Goal: Information Seeking & Learning: Learn about a topic

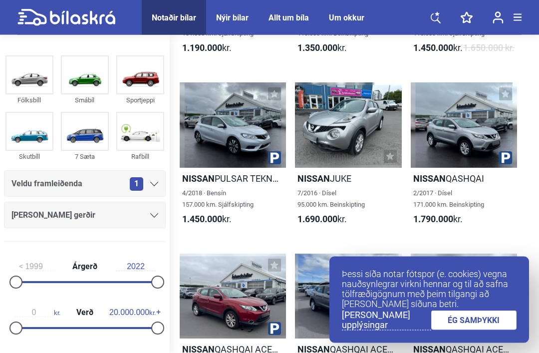
scroll to position [520, 0]
click at [249, 203] on div "4/2018 · Bensín 157.000 km. Sjálfskipting" at bounding box center [233, 198] width 106 height 23
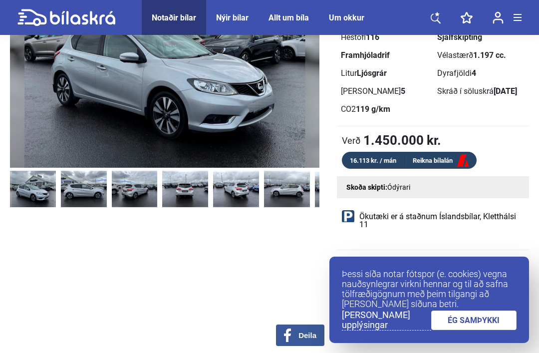
scroll to position [146, 0]
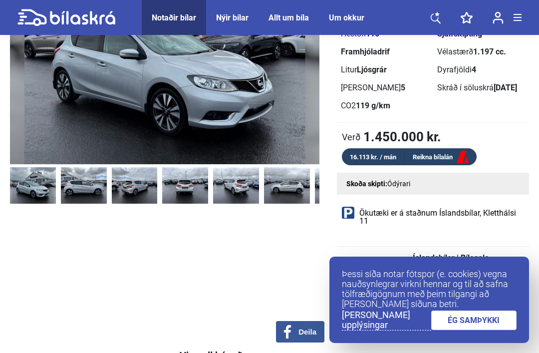
click at [489, 330] on link "ÉG SAMÞYKKI" at bounding box center [474, 319] width 86 height 19
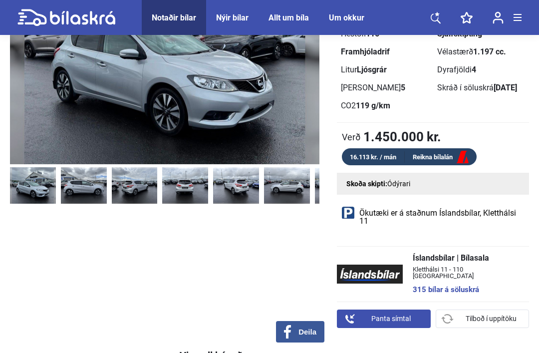
click at [456, 160] on link "Reikna bílalán" at bounding box center [441, 157] width 72 height 12
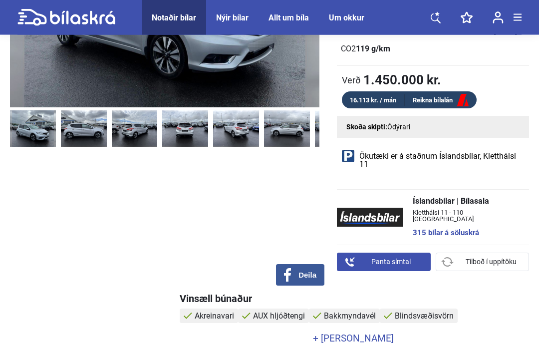
scroll to position [215, 0]
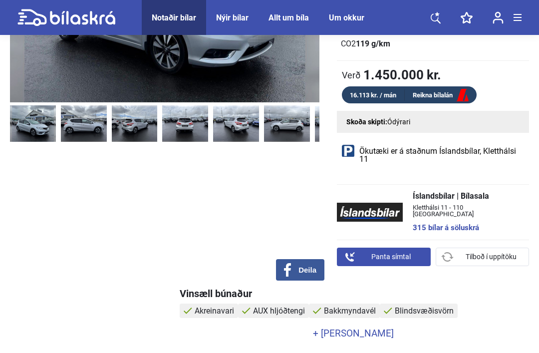
scroll to position [207, 0]
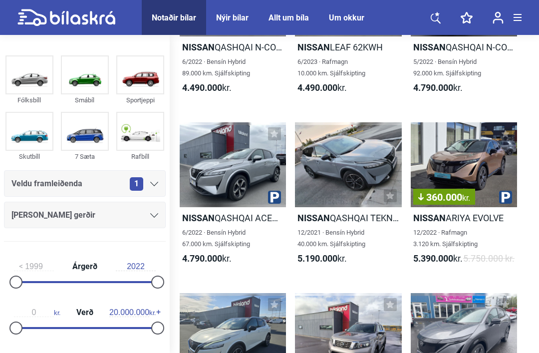
scroll to position [3541, 0]
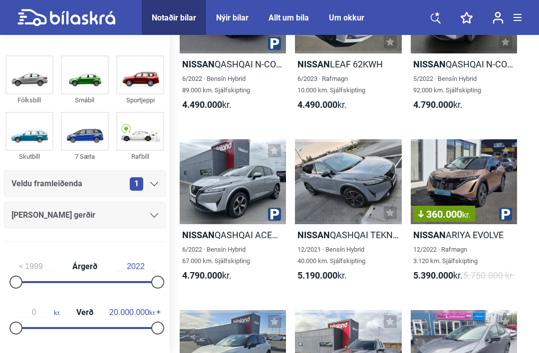
click at [233, 30] on span "Nýir bílar" at bounding box center [232, 17] width 52 height 35
click at [243, 16] on div "Nýir bílar" at bounding box center [232, 17] width 32 height 9
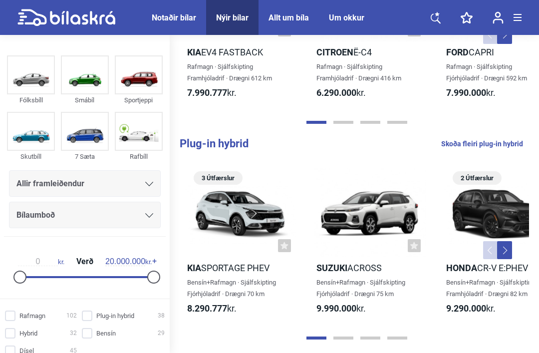
scroll to position [369, 0]
